Goal: Task Accomplishment & Management: Manage account settings

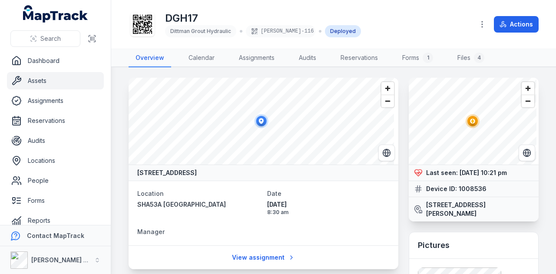
scroll to position [43, 0]
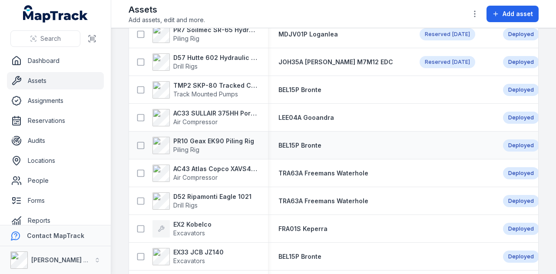
scroll to position [391, 0]
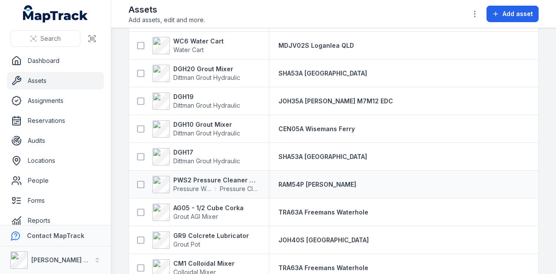
scroll to position [1475, 0]
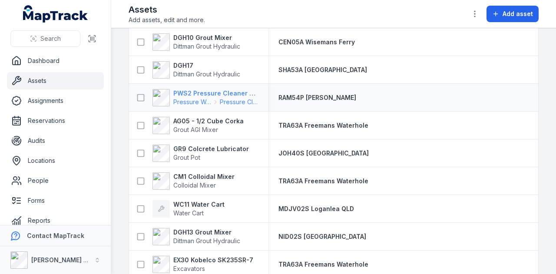
click at [211, 92] on strong "PWS2 Pressure Cleaner Skid Mounted" at bounding box center [215, 93] width 84 height 9
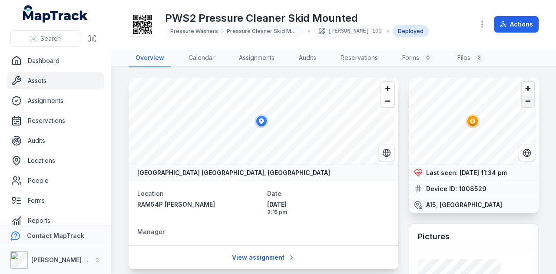
click at [521, 102] on span "Zoom out" at bounding box center [527, 101] width 13 height 12
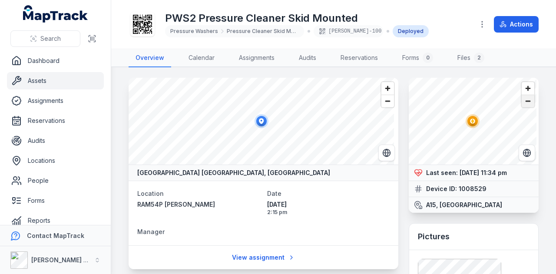
click at [521, 102] on span "Zoom out" at bounding box center [527, 101] width 13 height 12
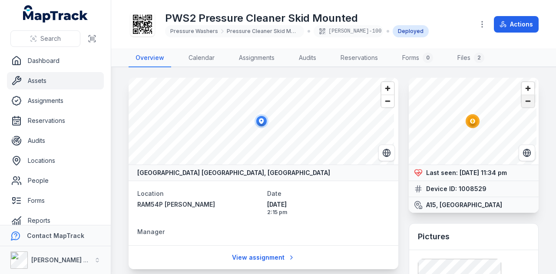
click at [521, 102] on span "Zoom out" at bounding box center [527, 101] width 13 height 12
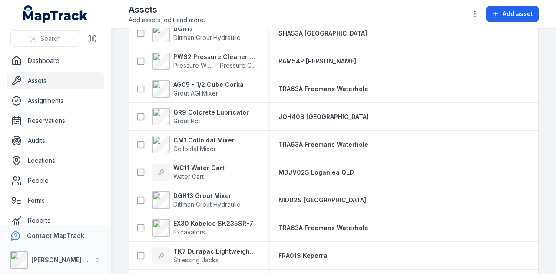
scroll to position [1520, 0]
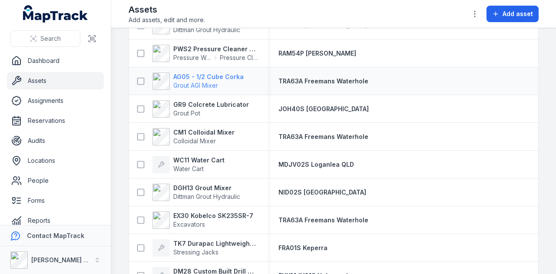
click at [235, 76] on strong "AG05 - 1/2 Cube Corka" at bounding box center [208, 77] width 70 height 9
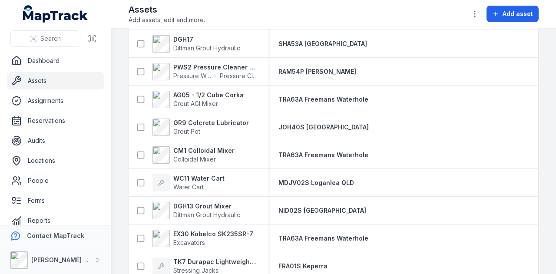
scroll to position [1520, 0]
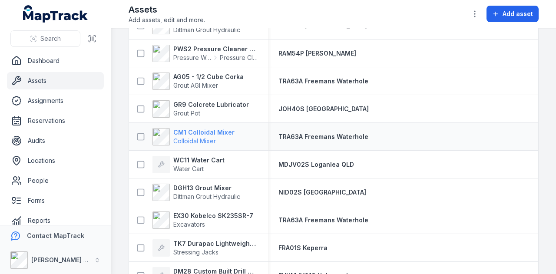
click at [212, 132] on strong "CM1 Colloidal Mixer" at bounding box center [203, 132] width 61 height 9
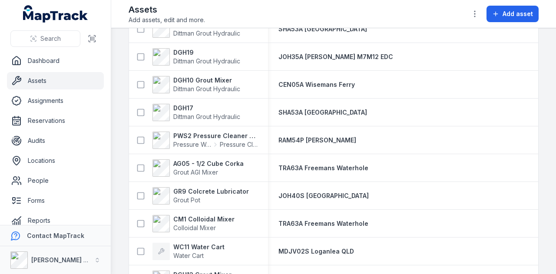
scroll to position [1476, 0]
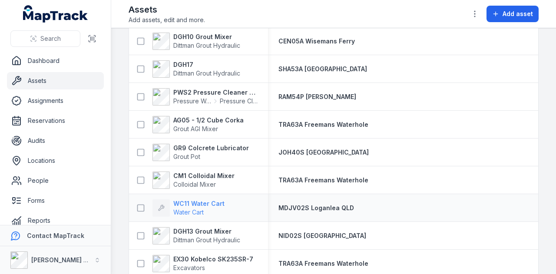
click at [201, 203] on strong "WC11 Water Cart" at bounding box center [198, 203] width 51 height 9
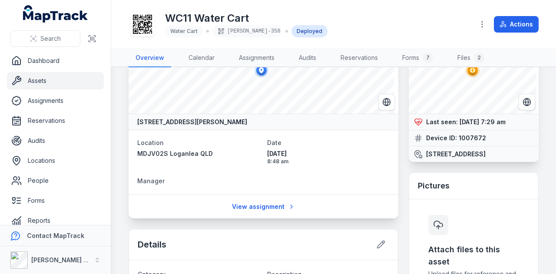
scroll to position [43, 0]
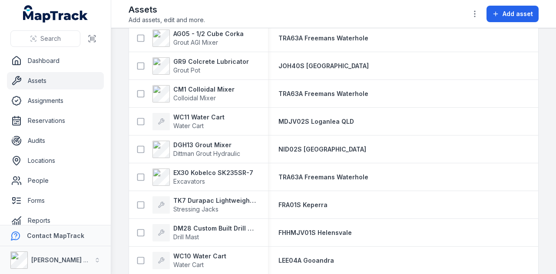
scroll to position [1563, 0]
click at [210, 146] on strong "DGH13 Grout Mixer" at bounding box center [206, 144] width 67 height 9
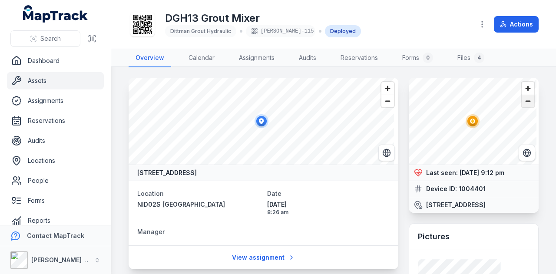
click at [521, 100] on span "Zoom out" at bounding box center [527, 101] width 13 height 12
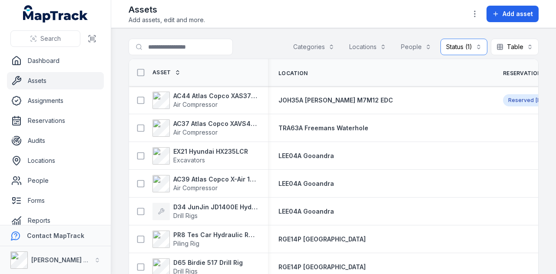
click at [448, 43] on button "Status (1) ********" at bounding box center [463, 47] width 47 height 16
click at [412, 86] on span "Deployed" at bounding box center [414, 84] width 29 height 9
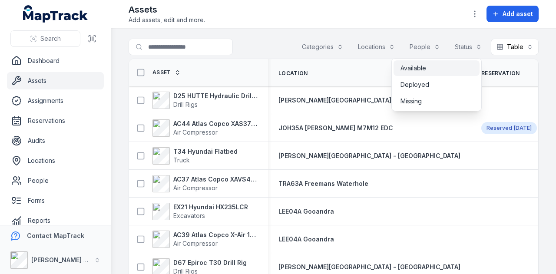
click at [418, 70] on span "Available" at bounding box center [413, 68] width 26 height 9
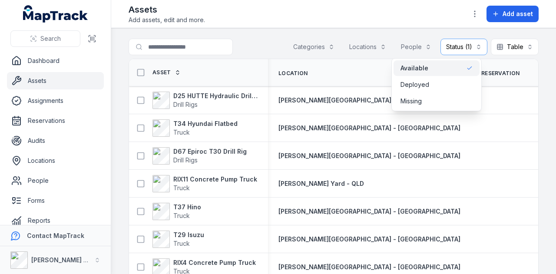
click at [246, 39] on div "Search for assets Categories Locations People Status (1) ********* Table *****" at bounding box center [334, 49] width 410 height 20
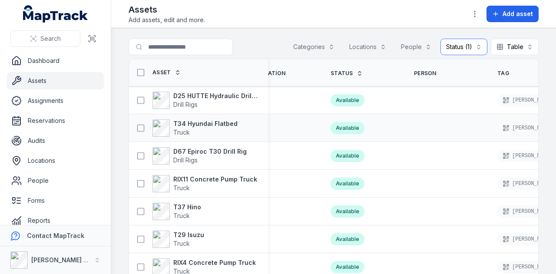
scroll to position [0, 236]
click at [228, 89] on div "D25 HUTTE Hydraulic Drill Rig Drill Rigs" at bounding box center [198, 100] width 139 height 24
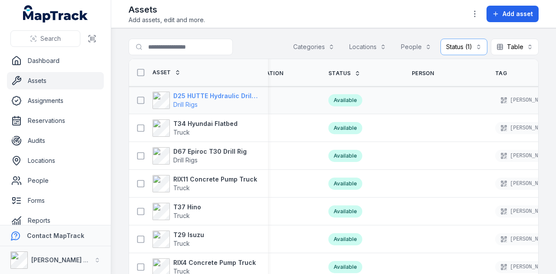
click at [227, 93] on strong "D25 HUTTE Hydraulic Drill Rig" at bounding box center [215, 96] width 84 height 9
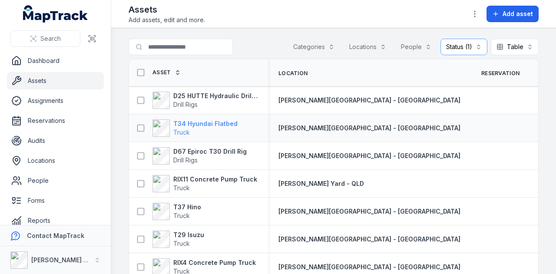
click at [201, 125] on strong "T34 Hyundai Flatbed" at bounding box center [205, 123] width 64 height 9
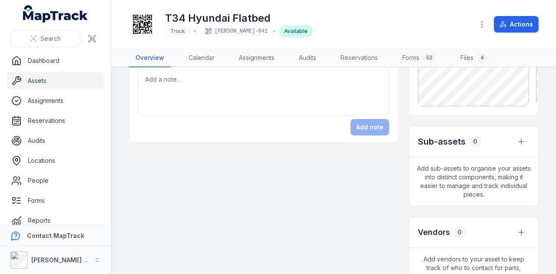
scroll to position [261, 0]
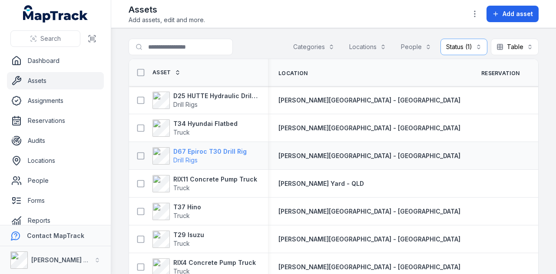
click at [223, 148] on strong "D67 Epiroc T30 Drill Rig" at bounding box center [209, 151] width 73 height 9
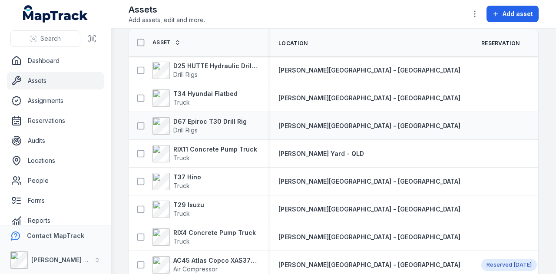
scroll to position [43, 0]
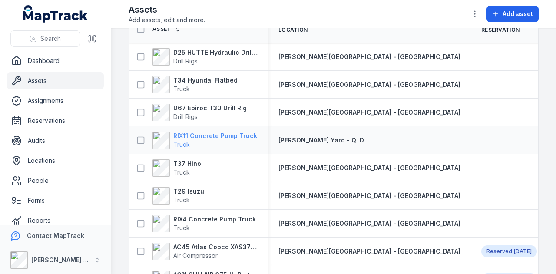
click at [231, 136] on strong "RIX11 Concrete Pump Truck" at bounding box center [215, 136] width 84 height 9
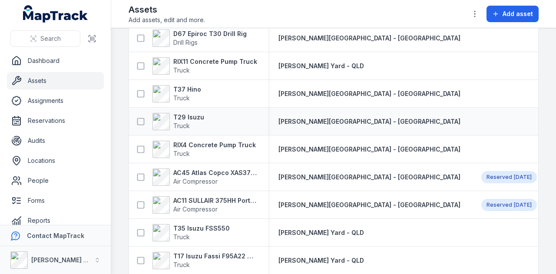
scroll to position [130, 0]
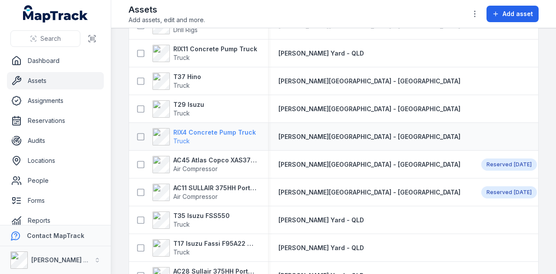
click at [214, 132] on strong "RIX4 Concrete Pump Truck" at bounding box center [214, 132] width 82 height 9
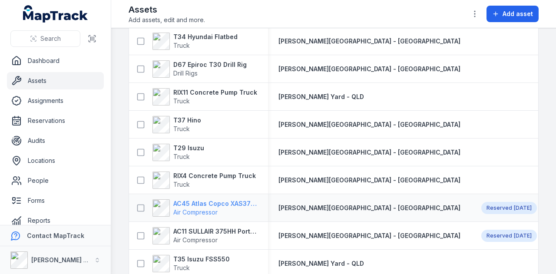
scroll to position [130, 0]
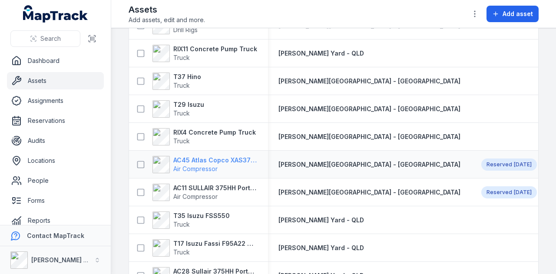
click at [228, 162] on strong "AC45 Atlas Copco XAS375TA" at bounding box center [215, 160] width 84 height 9
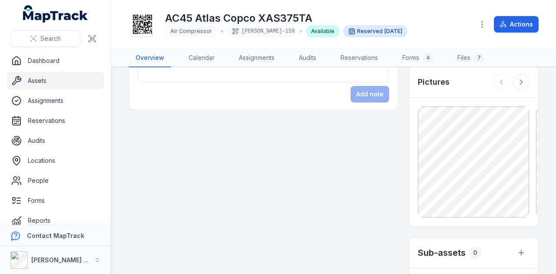
scroll to position [347, 0]
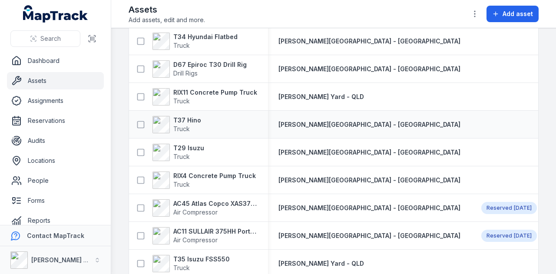
scroll to position [174, 0]
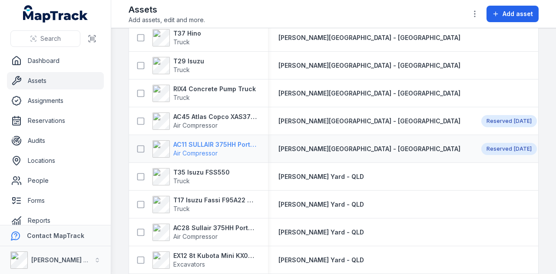
click at [209, 144] on strong "AC11 SULLAIR 375HH Portable Compressor" at bounding box center [215, 144] width 84 height 9
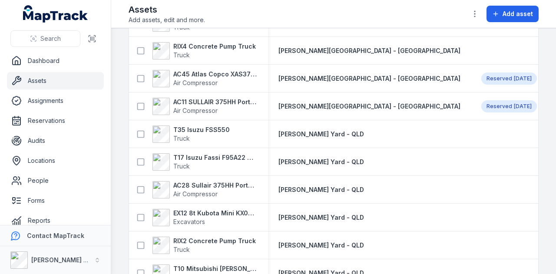
scroll to position [217, 0]
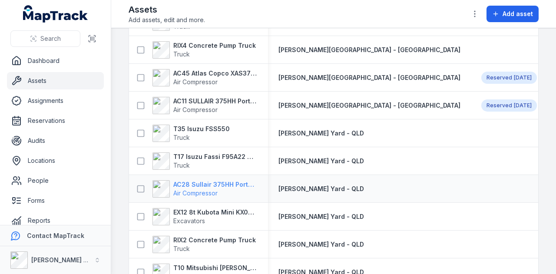
click at [224, 181] on strong "AC28 Sullair 375HH Portable Compressor" at bounding box center [215, 184] width 84 height 9
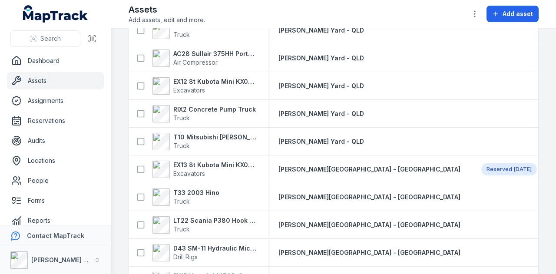
scroll to position [391, 0]
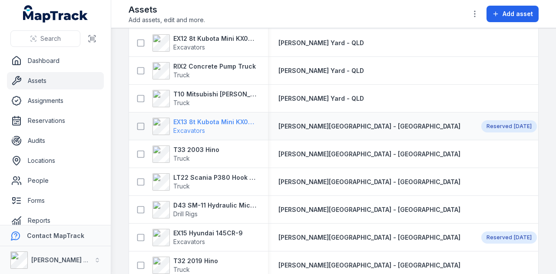
click at [236, 125] on strong "EX13 8t Kubota Mini KX080-3SLA" at bounding box center [215, 122] width 84 height 9
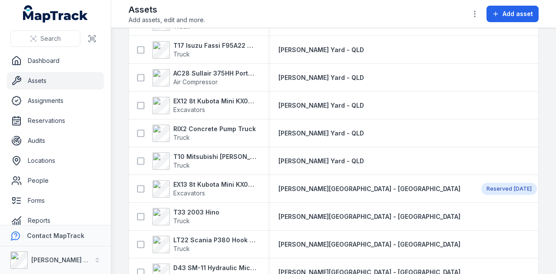
scroll to position [391, 0]
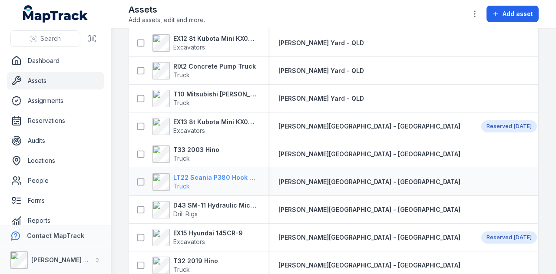
click at [231, 179] on strong "LT22 Scania P380 Hook Bin Truck" at bounding box center [215, 177] width 84 height 9
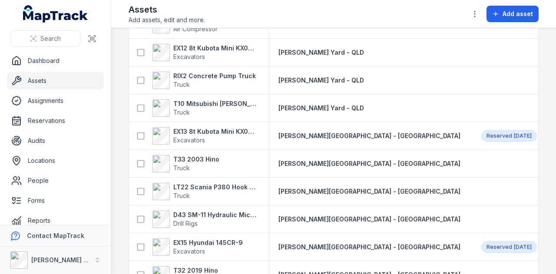
scroll to position [434, 0]
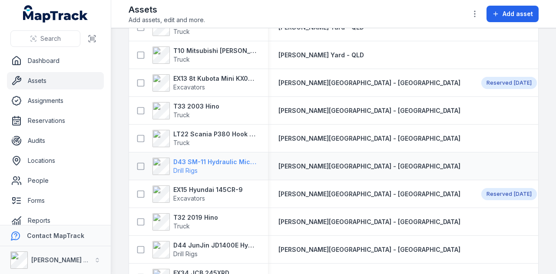
click at [227, 163] on strong "D43 SM-11 Hydraulic Microdrilling" at bounding box center [215, 162] width 84 height 9
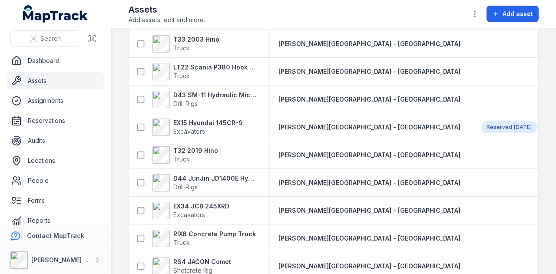
scroll to position [478, 0]
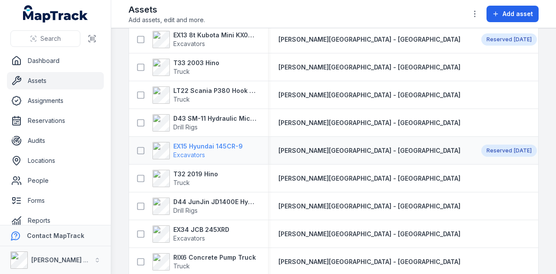
click at [214, 145] on strong "EX15 Hyundai 145CR-9" at bounding box center [207, 146] width 69 height 9
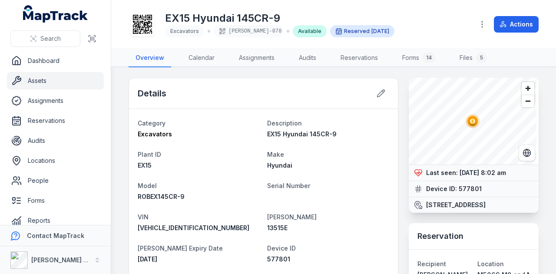
scroll to position [87, 0]
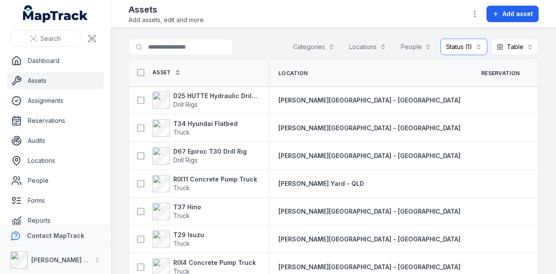
click at [461, 47] on button "Status (1) *********" at bounding box center [463, 47] width 47 height 16
click at [437, 66] on div "Available" at bounding box center [436, 68] width 72 height 9
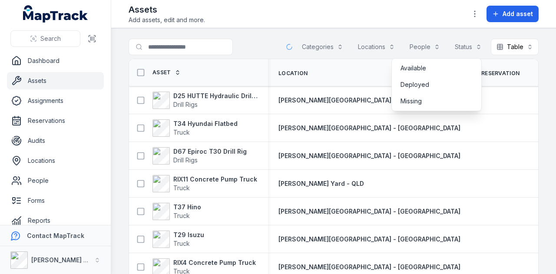
click at [201, 53] on div "Search for assets Categories Locations People Status Table *****" at bounding box center [334, 49] width 410 height 20
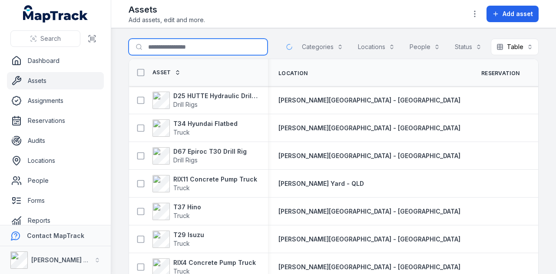
click at [201, 50] on input "Search for assets" at bounding box center [198, 47] width 139 height 16
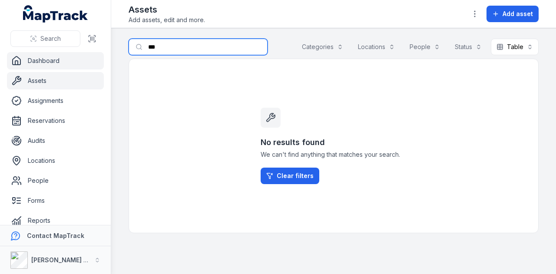
drag, startPoint x: 239, startPoint y: 42, endPoint x: 81, endPoint y: 58, distance: 158.9
click at [168, 43] on input "***" at bounding box center [198, 47] width 139 height 16
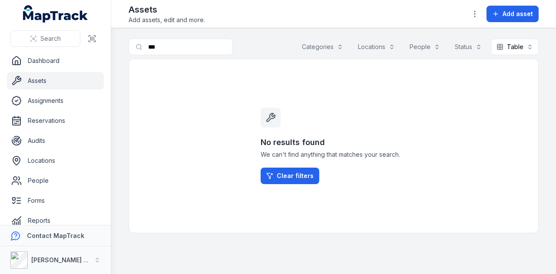
click at [53, 78] on link "Assets" at bounding box center [55, 80] width 97 height 17
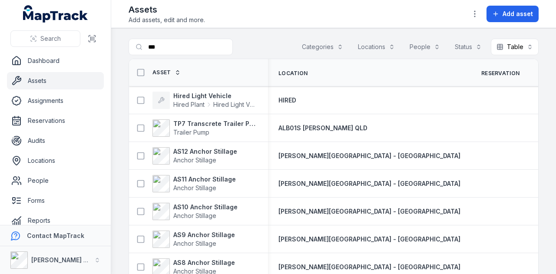
click at [194, 56] on div "Search for assets *** Categories Locations People Status Table *****" at bounding box center [334, 49] width 410 height 20
click at [194, 50] on input "***" at bounding box center [198, 47] width 139 height 16
type input "*"
type input "***"
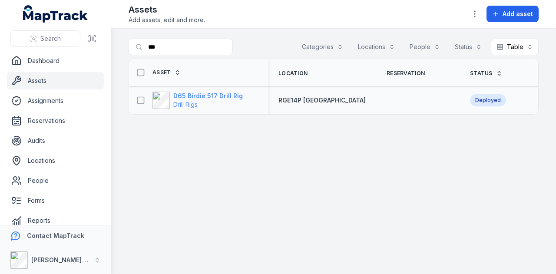
click at [232, 95] on strong "D65 Birdie 517 Drill Rig" at bounding box center [207, 96] width 69 height 9
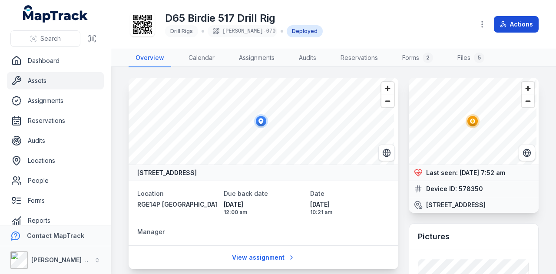
click at [506, 30] on button "Actions" at bounding box center [516, 24] width 45 height 16
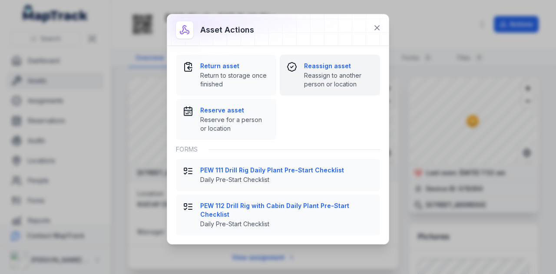
click at [327, 73] on span "Reassign to another person or location" at bounding box center [338, 79] width 69 height 17
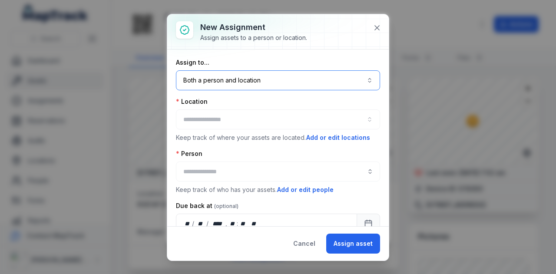
drag, startPoint x: 284, startPoint y: 81, endPoint x: 283, endPoint y: 86, distance: 4.8
click at [283, 81] on button "Both a person and location ****" at bounding box center [278, 80] width 204 height 20
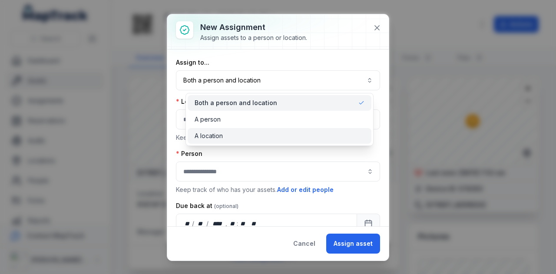
drag, startPoint x: 274, startPoint y: 135, endPoint x: 271, endPoint y: 130, distance: 6.0
click at [273, 135] on div "A location" at bounding box center [280, 136] width 170 height 9
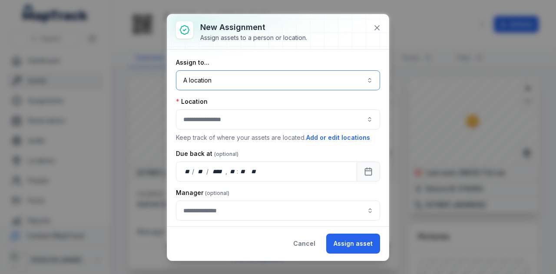
click at [267, 122] on button "button" at bounding box center [278, 119] width 204 height 20
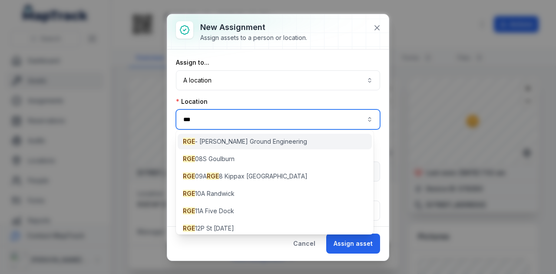
type input "***"
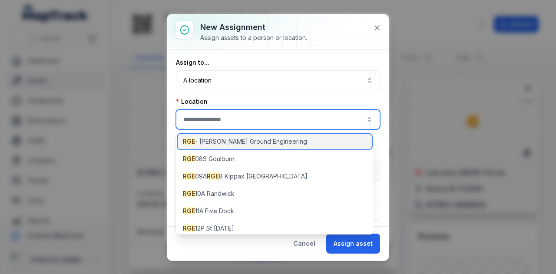
click at [270, 141] on div "RGE - [PERSON_NAME] Ground Engineering" at bounding box center [275, 142] width 194 height 16
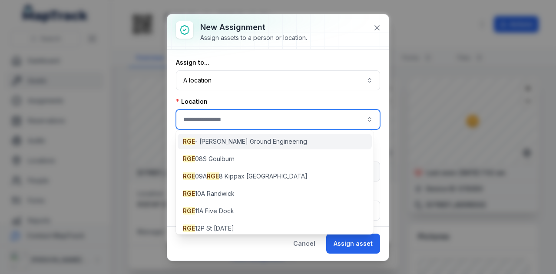
type input "**********"
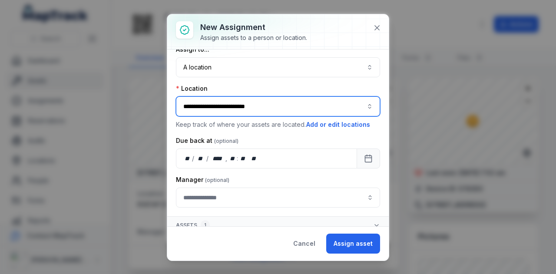
scroll to position [18, 0]
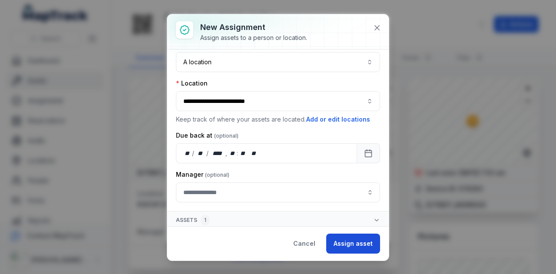
click at [356, 247] on button "Assign asset" at bounding box center [353, 244] width 54 height 20
